Goal: Task Accomplishment & Management: Use online tool/utility

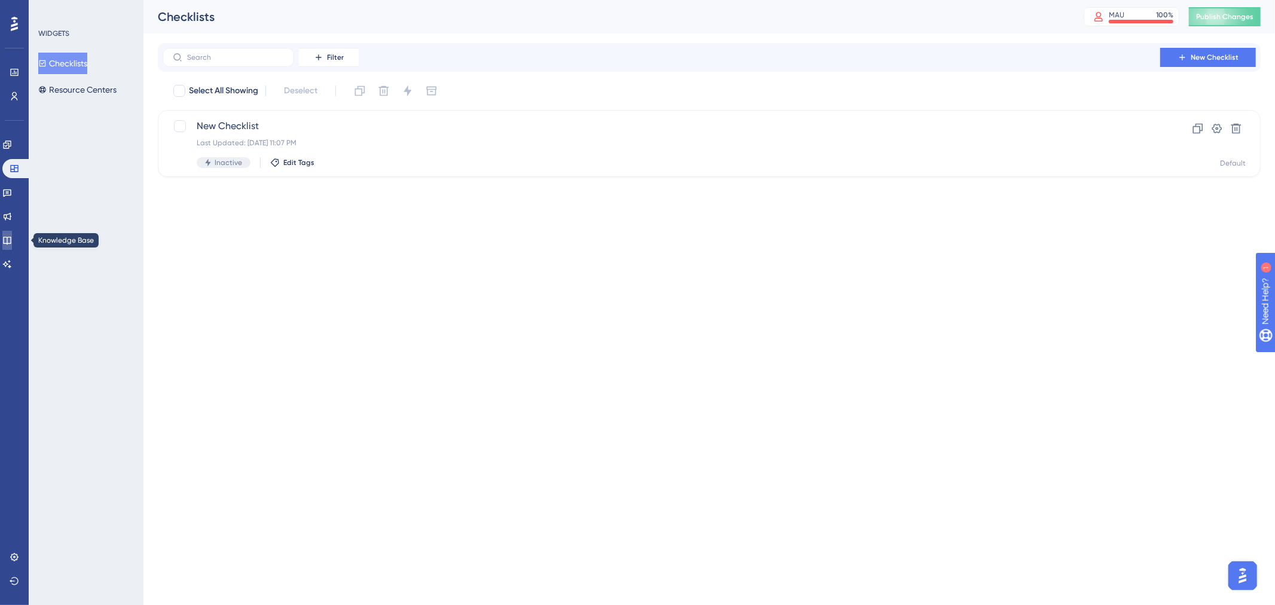
click at [12, 236] on icon at bounding box center [7, 240] width 10 height 10
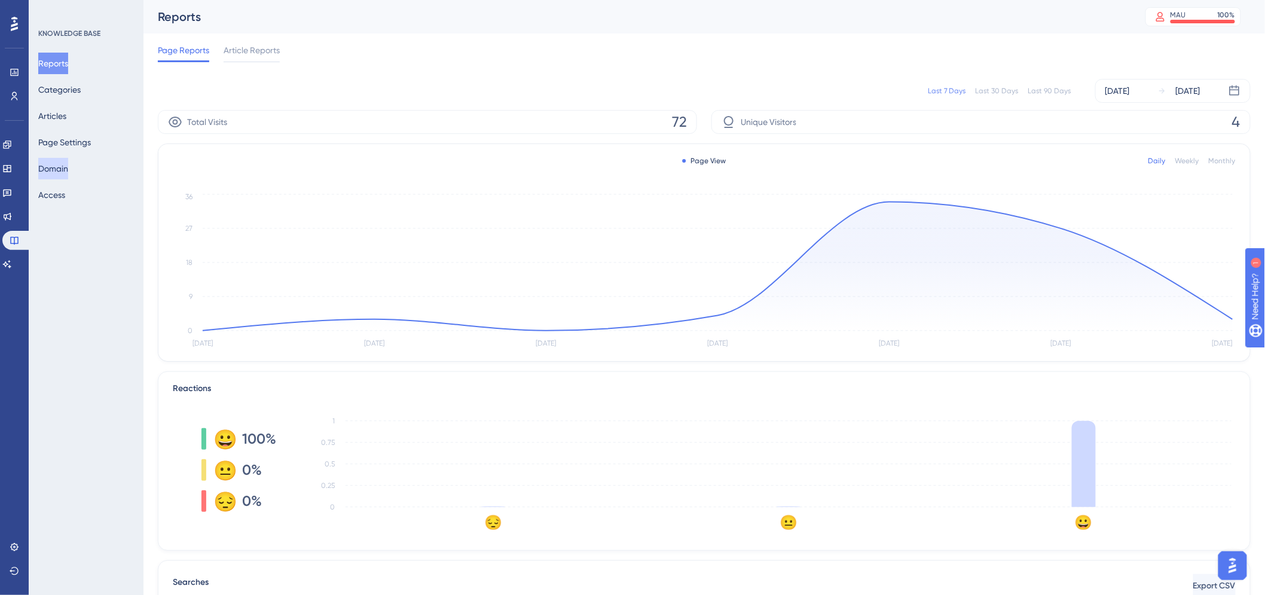
click at [65, 168] on button "Domain" at bounding box center [53, 169] width 30 height 22
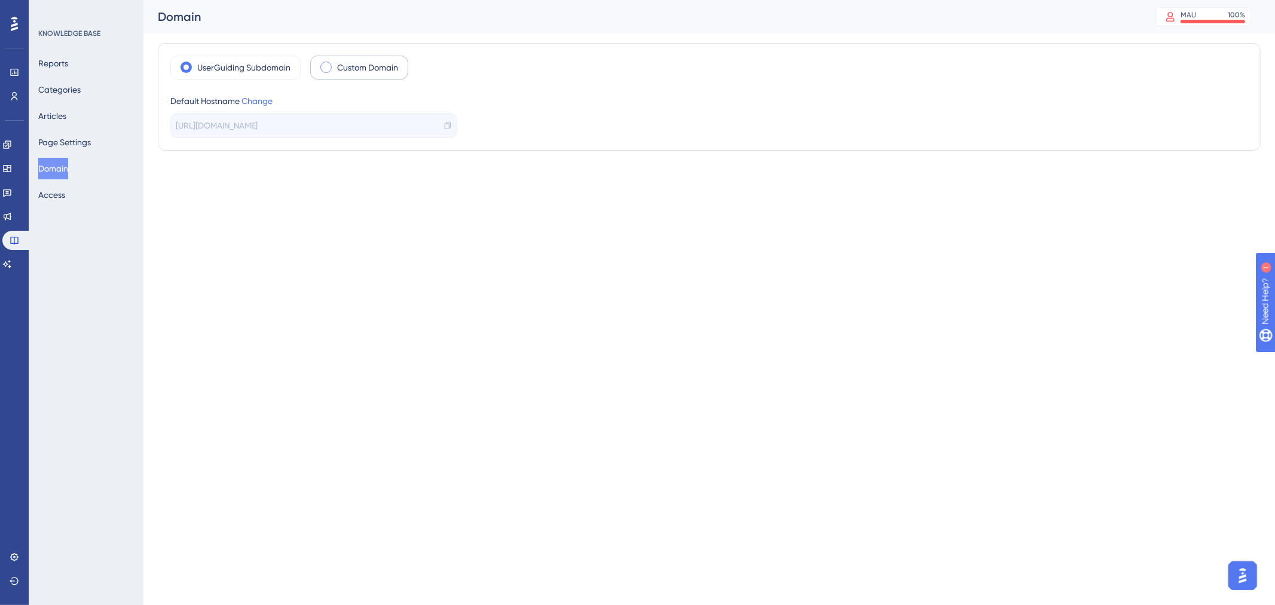
click at [363, 68] on label "Custom Domain" at bounding box center [367, 67] width 61 height 14
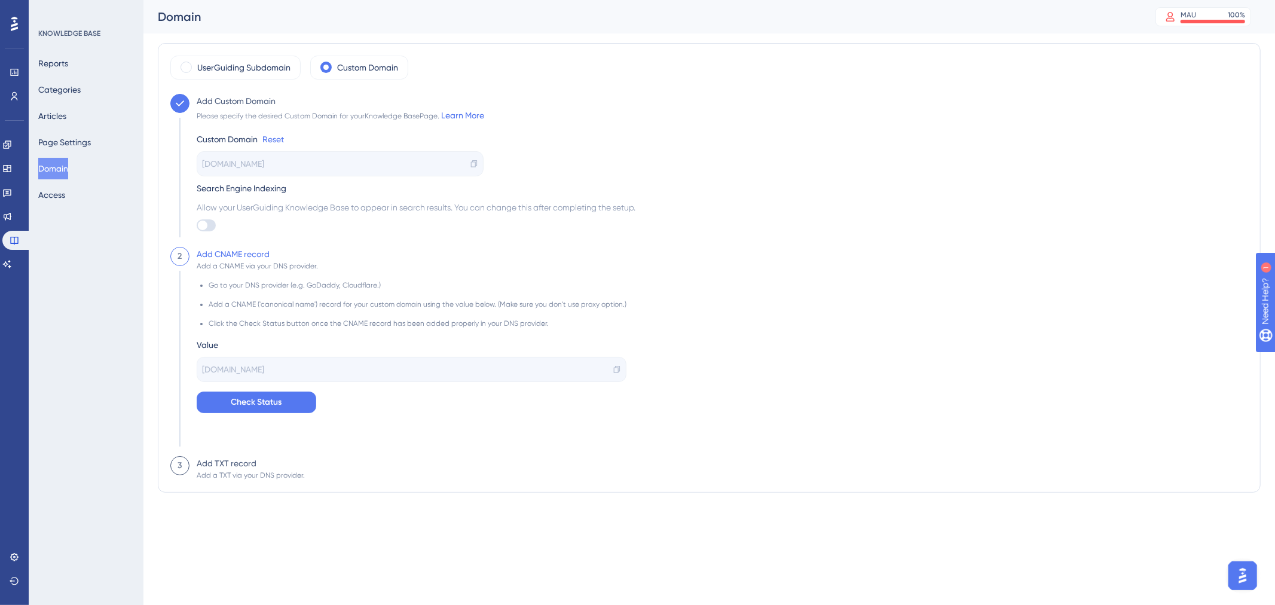
click at [383, 163] on div "[DOMAIN_NAME]" at bounding box center [340, 163] width 287 height 25
click at [320, 163] on div "[DOMAIN_NAME]" at bounding box center [340, 163] width 287 height 25
click at [200, 223] on div at bounding box center [203, 226] width 10 height 10
click at [197, 225] on input "checkbox" at bounding box center [196, 225] width 1 height 1
click at [204, 227] on div at bounding box center [203, 226] width 10 height 10
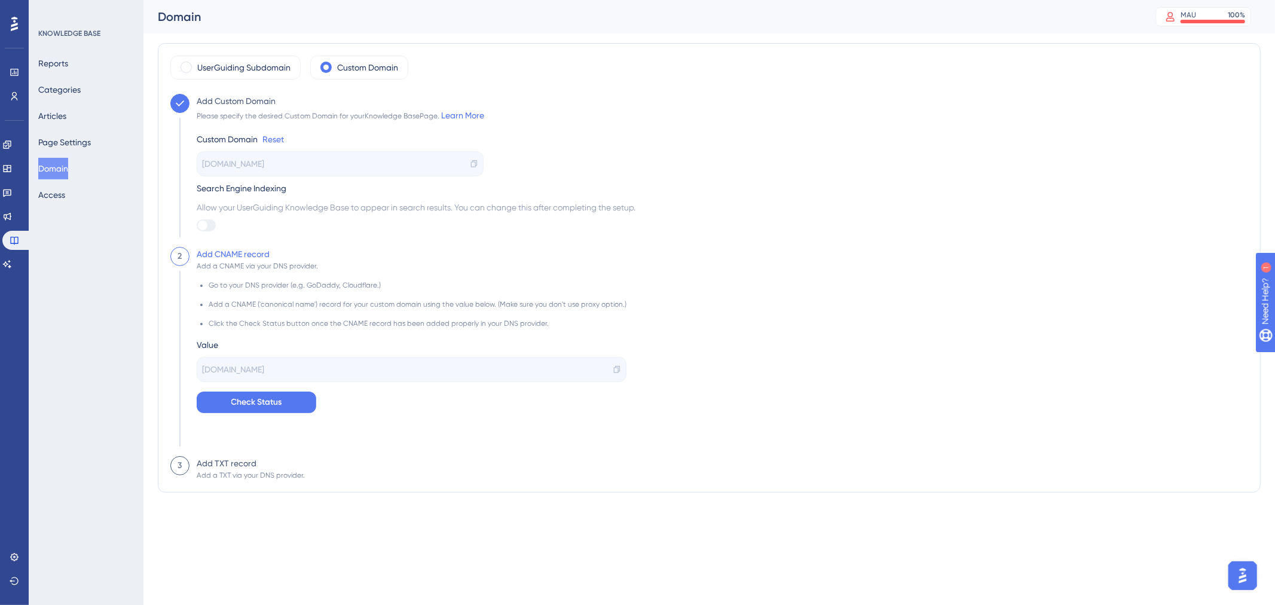
checkbox input "true"
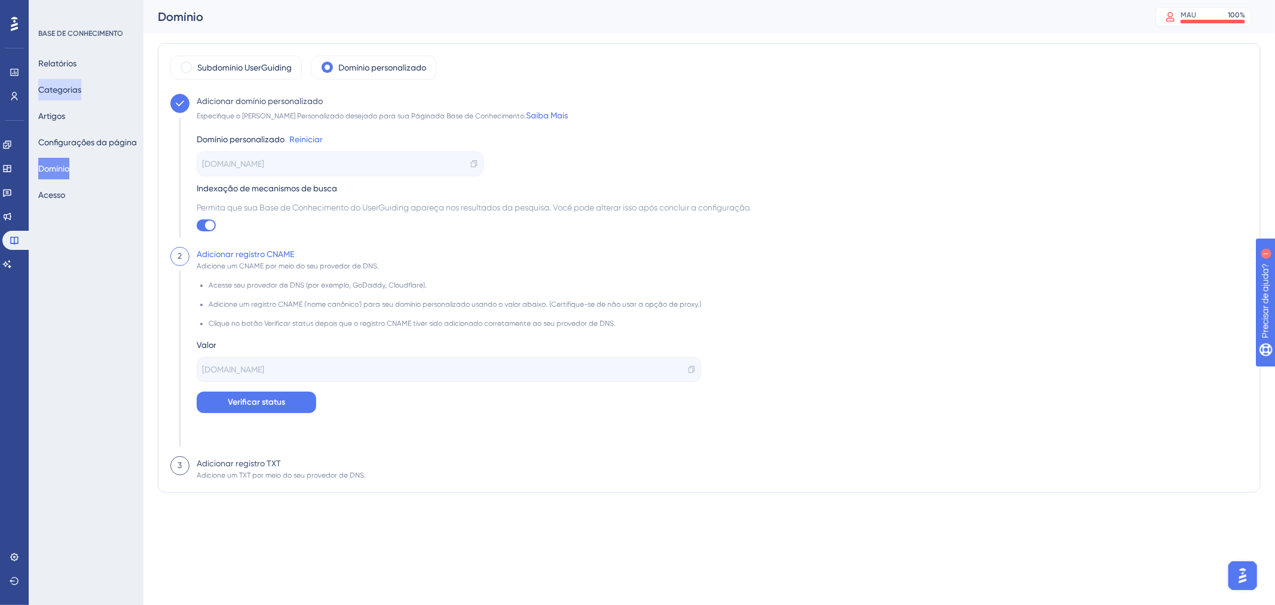
click at [72, 85] on font "Categorias" at bounding box center [59, 90] width 43 height 10
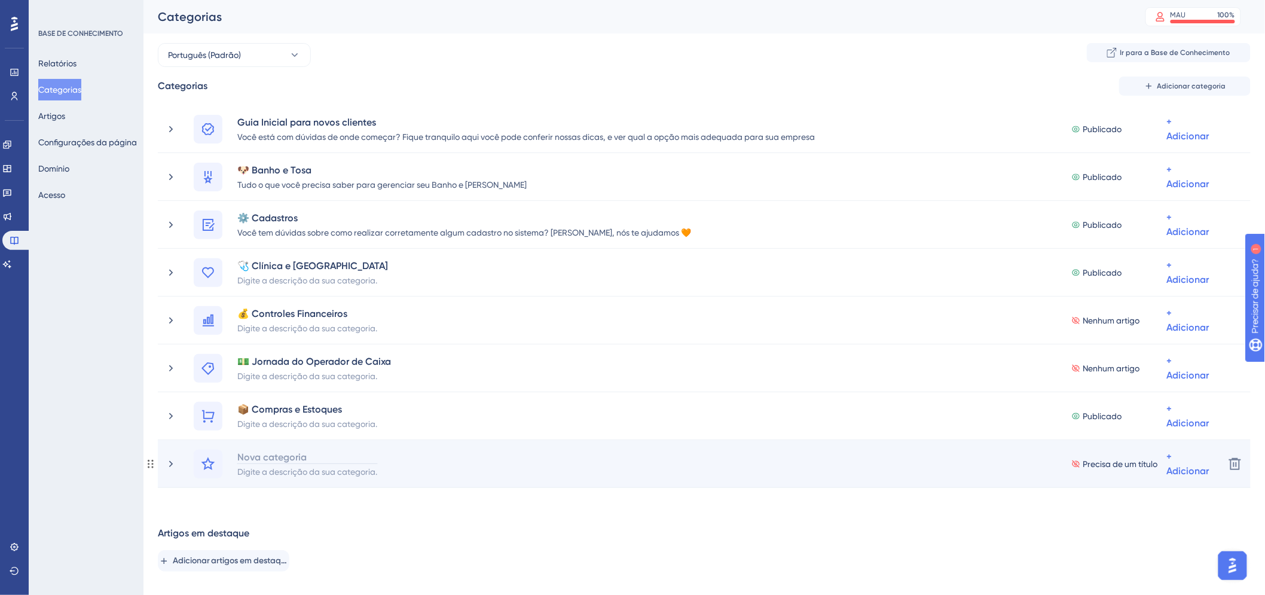
click at [338, 458] on div "Nova categoria" at bounding box center [307, 456] width 141 height 14
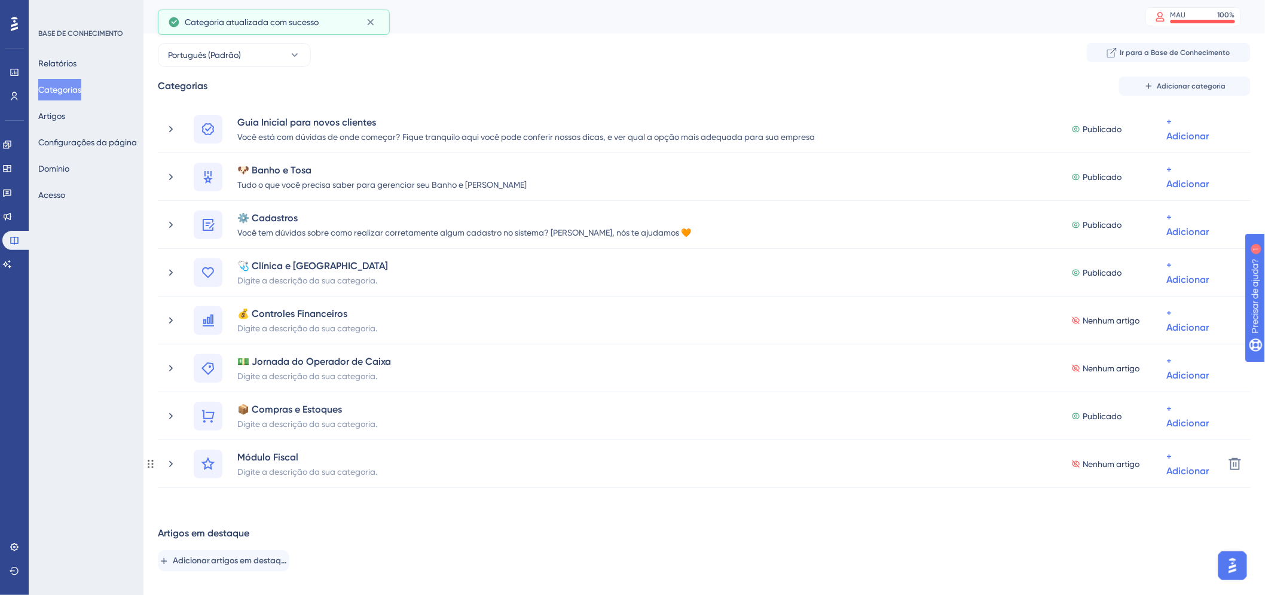
click at [331, 471] on font "Digite a descrição da sua categoria." at bounding box center [307, 472] width 140 height 10
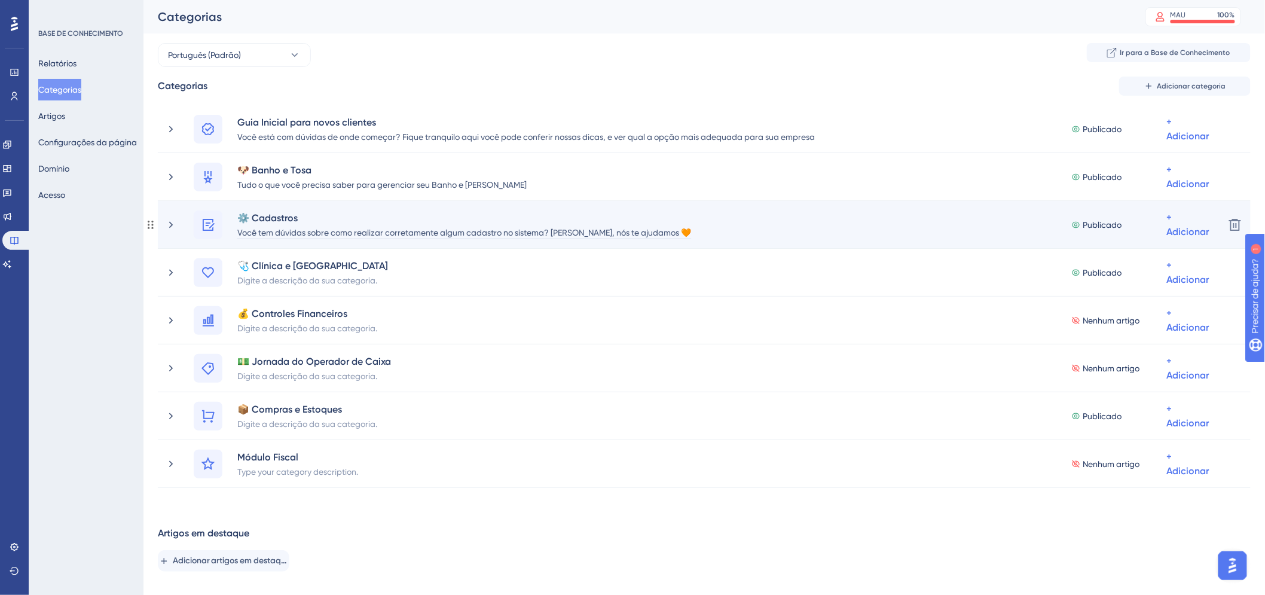
click at [308, 235] on font "Você tem dúvidas sobre como realizar corretamente algum cadastro no sistema? [P…" at bounding box center [464, 233] width 454 height 10
click at [276, 231] on font "Você tem dúvidas sobre como realizar corretamente algum cadastro no sistema? [P…" at bounding box center [464, 233] width 454 height 10
drag, startPoint x: 280, startPoint y: 234, endPoint x: 241, endPoint y: 234, distance: 38.8
click at [241, 234] on font "Você tem dúvidas sobre como realizar corretamente algum cadastro no sistema? [P…" at bounding box center [464, 233] width 454 height 10
drag, startPoint x: 272, startPoint y: 228, endPoint x: 402, endPoint y: 230, distance: 129.7
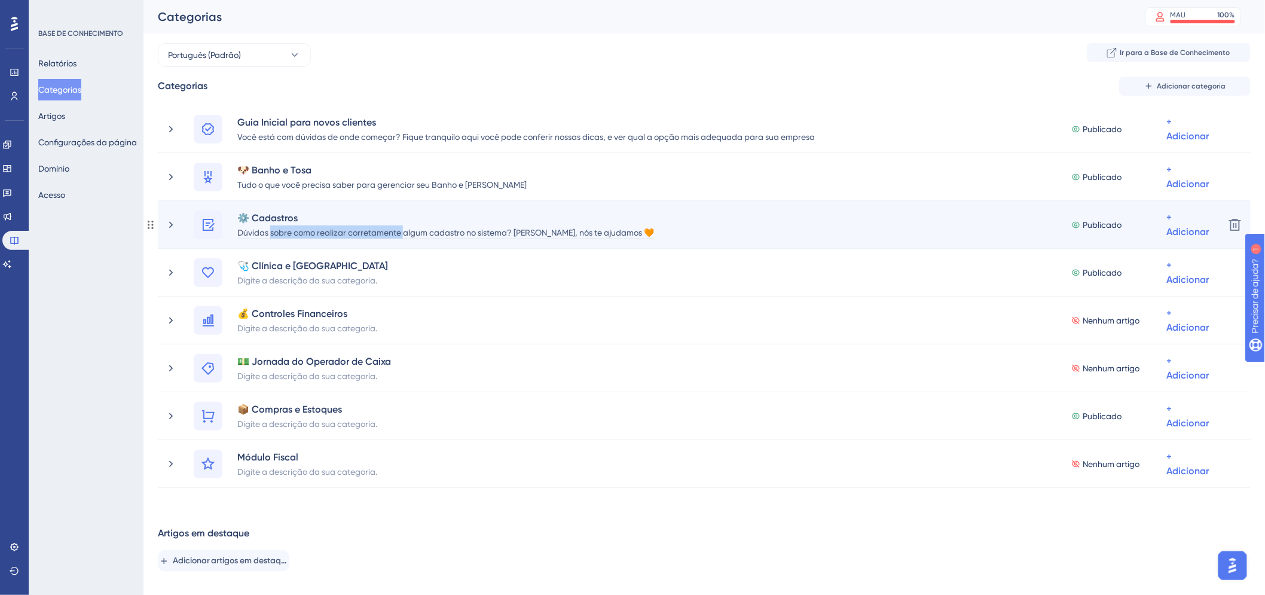
click at [402, 230] on font "Dúvidas sobre como realizar corretamente algum cadastro no sistema? [PERSON_NAM…" at bounding box center [445, 233] width 417 height 10
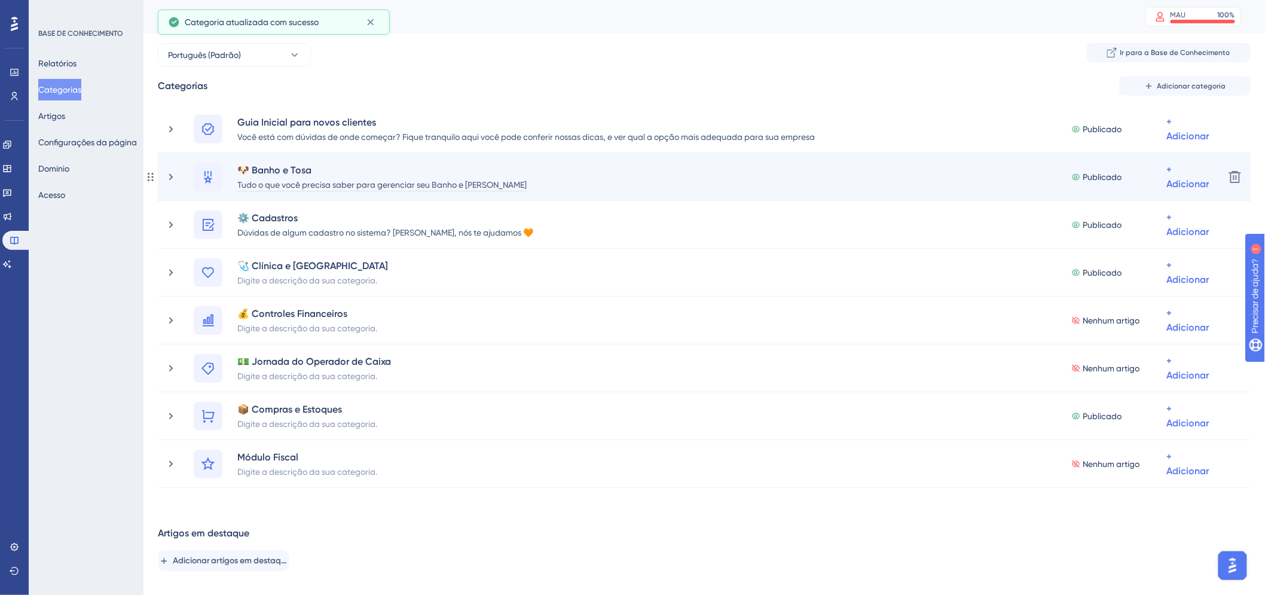
click at [461, 183] on font "Tudo o que você precisa saber para gerenciar seu Banho e [PERSON_NAME]" at bounding box center [381, 185] width 289 height 10
click at [480, 183] on font "Tudo o que você precisa saber para gerenciar seu Banho e [PERSON_NAME]" at bounding box center [381, 185] width 289 height 10
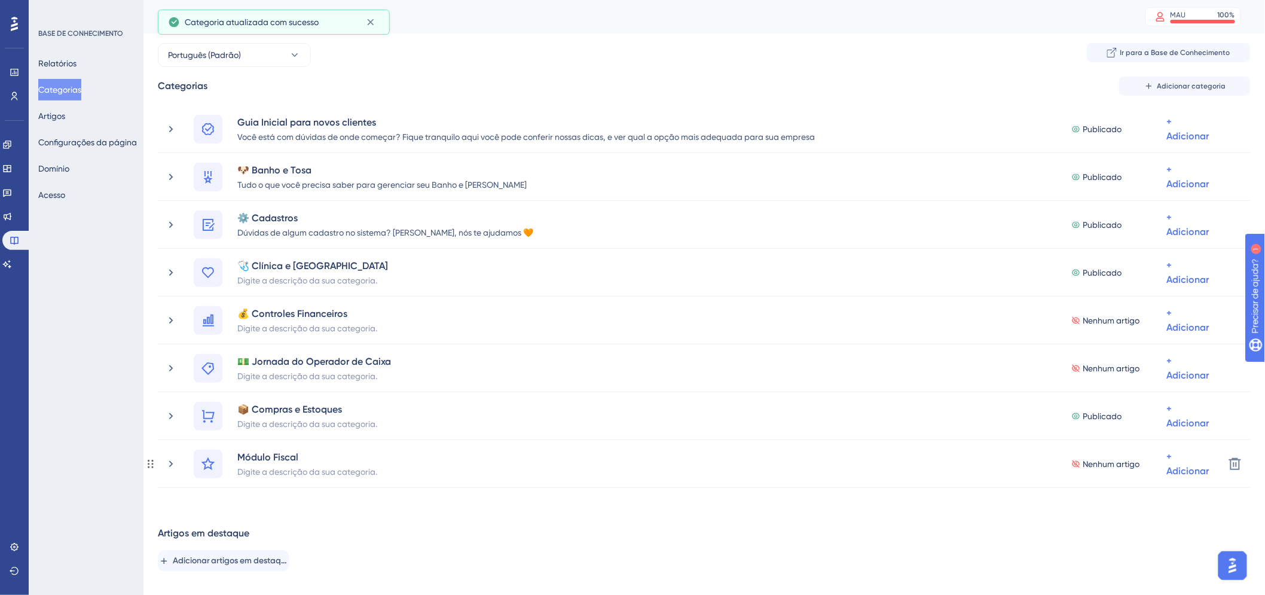
click at [299, 470] on font "Digite a descrição da sua categoria." at bounding box center [307, 472] width 140 height 10
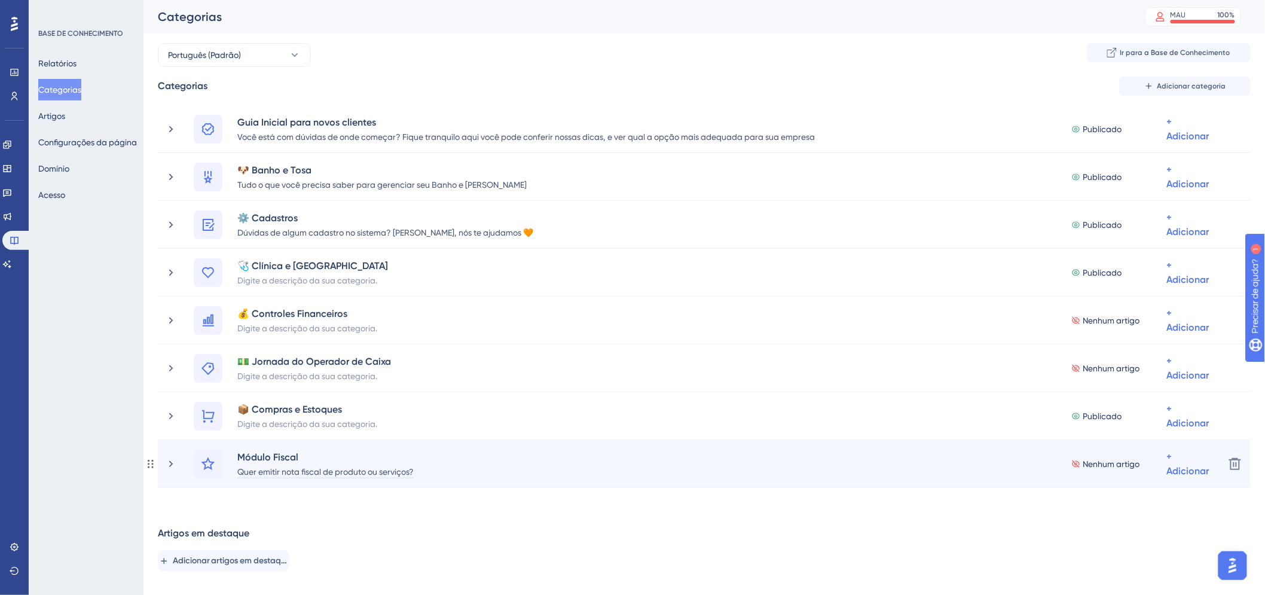
click at [414, 470] on font "Quer emitir nota fiscal de produto ou serviços?" at bounding box center [325, 472] width 176 height 10
click at [206, 461] on icon at bounding box center [208, 464] width 14 height 14
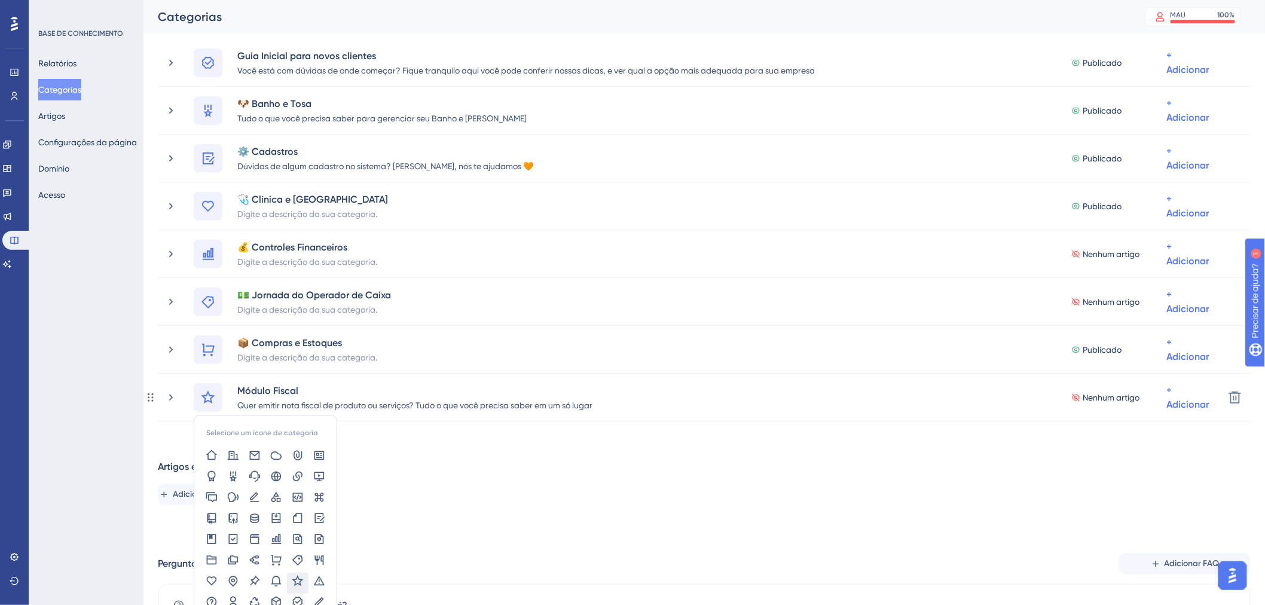
scroll to position [133, 0]
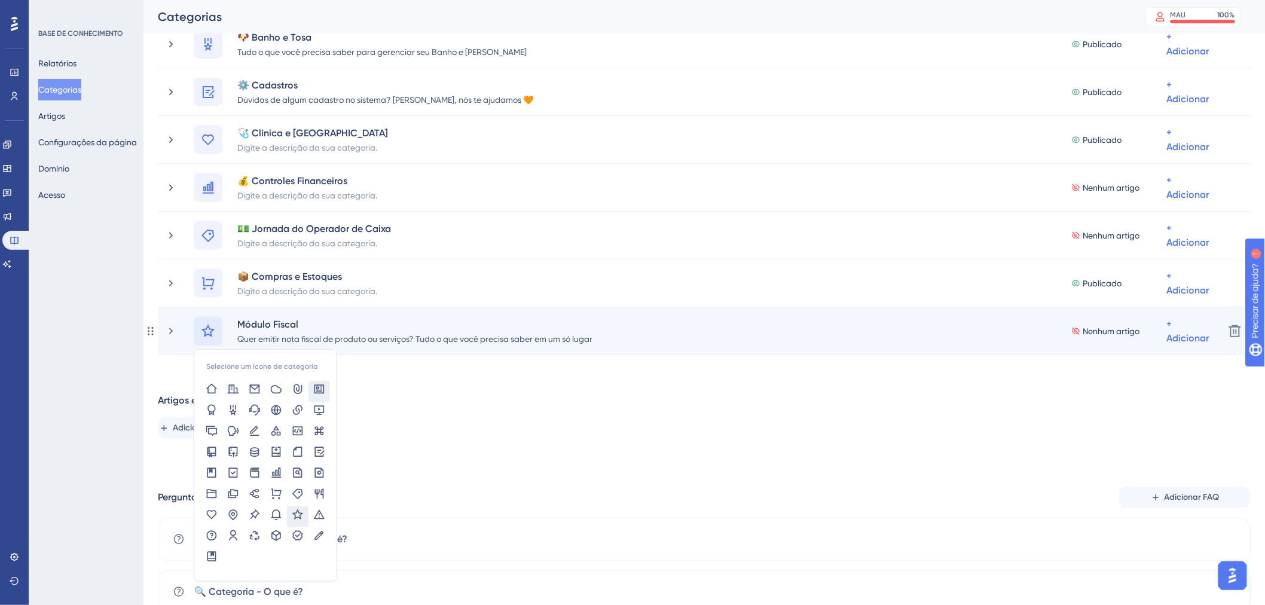
click at [326, 385] on div at bounding box center [319, 391] width 22 height 21
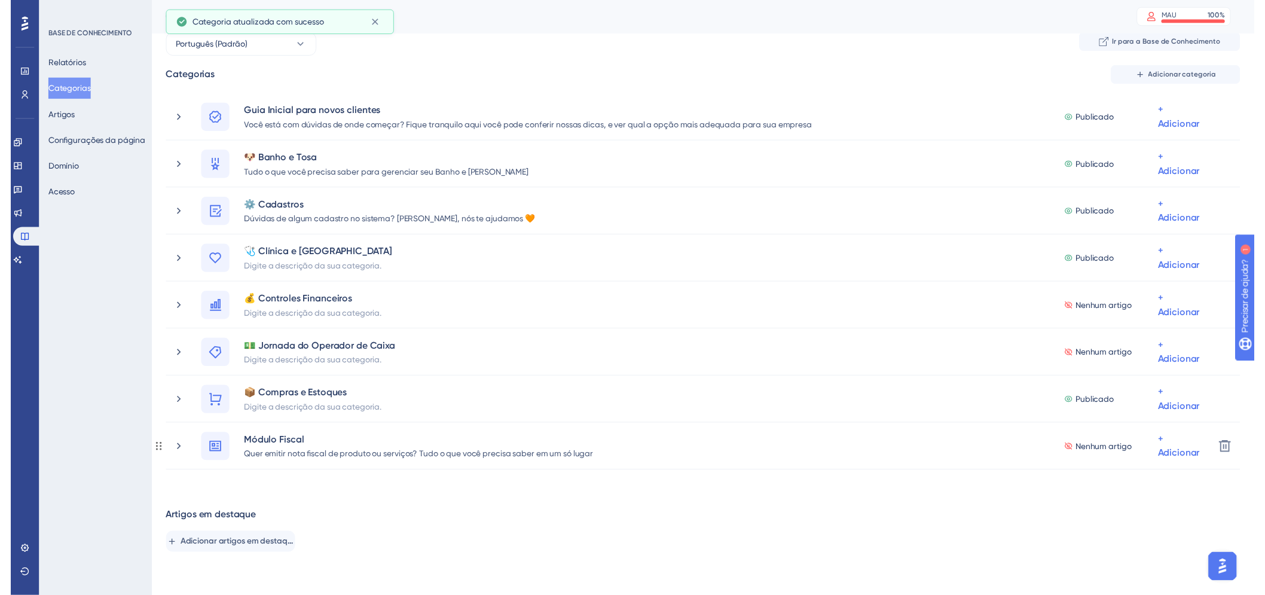
scroll to position [0, 0]
